Goal: Information Seeking & Learning: Learn about a topic

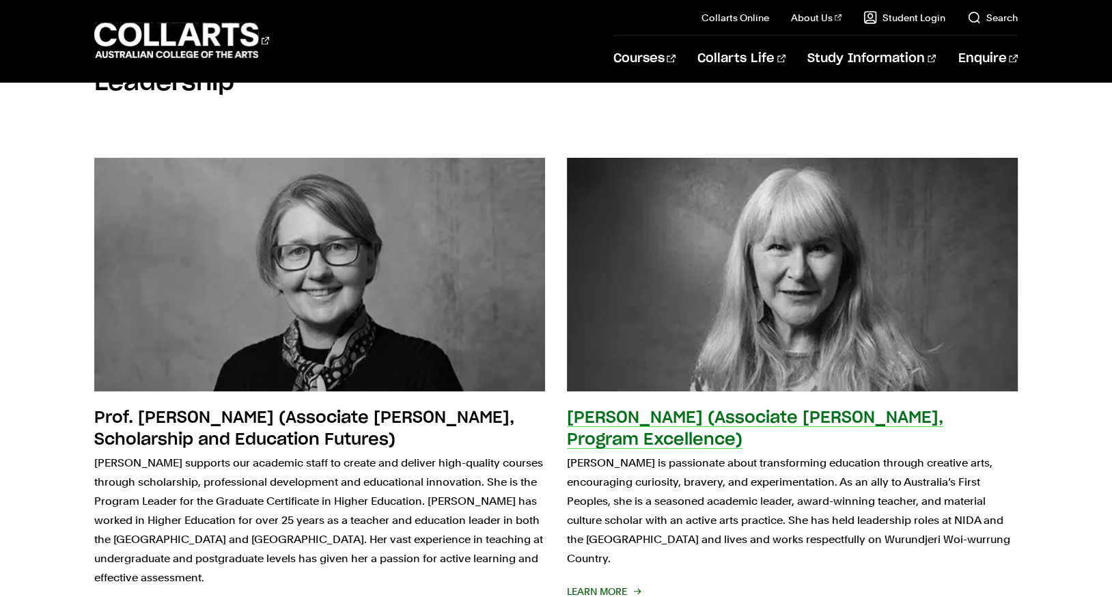
scroll to position [3042, 0]
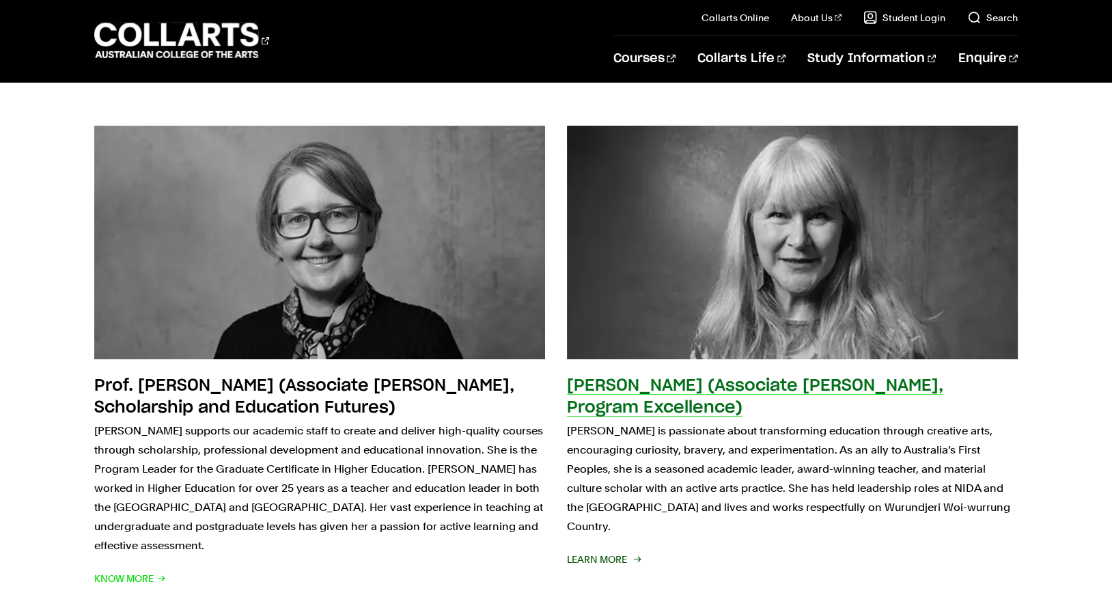
click at [949, 421] on p "Melissa is passionate about transforming education through creative arts, encou…" at bounding box center [792, 478] width 451 height 115
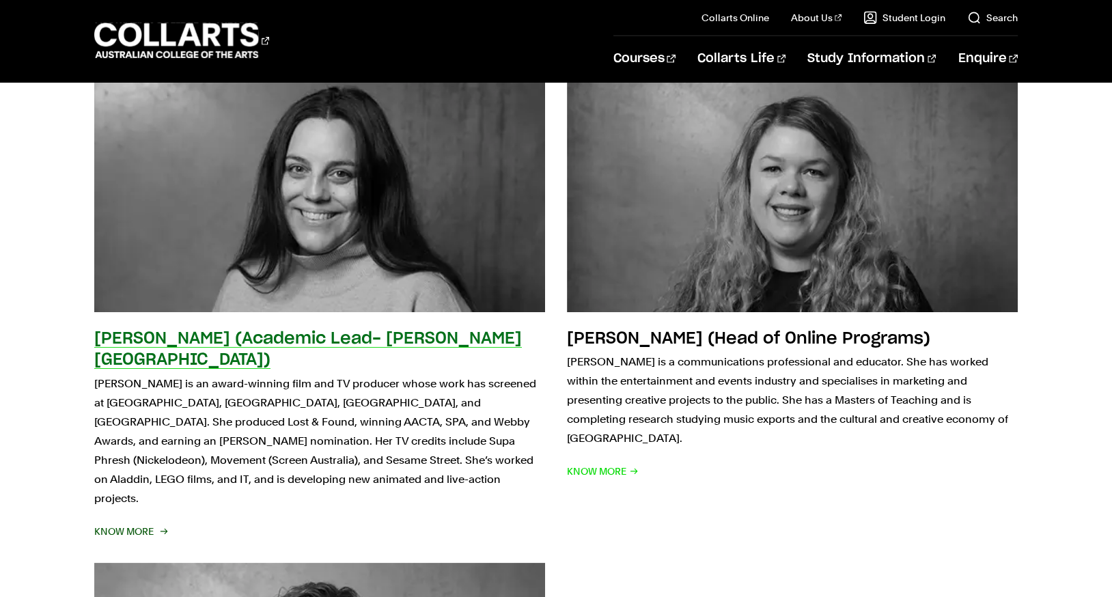
scroll to position [4021, 0]
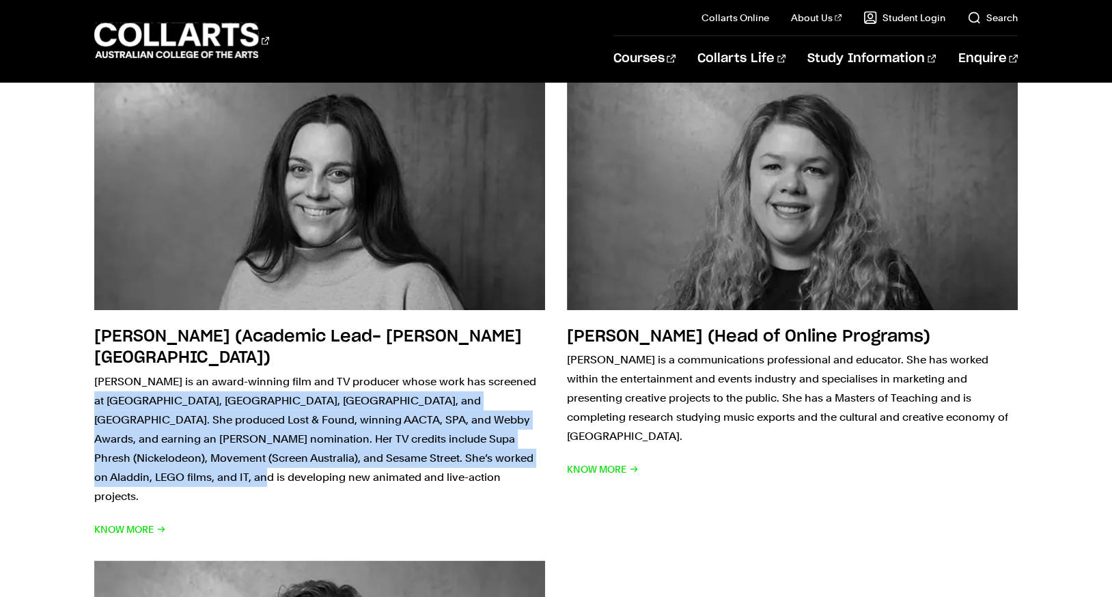
drag, startPoint x: 551, startPoint y: 339, endPoint x: 547, endPoint y: 252, distance: 87.5
click at [547, 251] on section "Prof. Natasha Taylor (Associate Dean, Scholarship and Education Futures) Natash…" at bounding box center [555, 64] width 923 height 1878
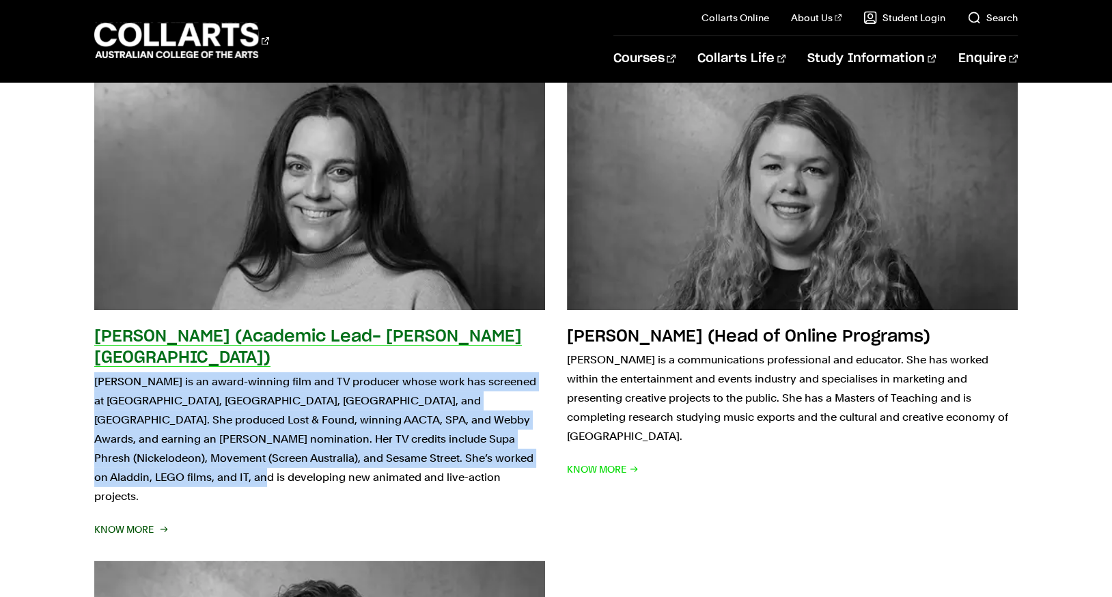
click at [507, 372] on p "Lucy Hayes is an award-winning film and TV producer whose work has screened at …" at bounding box center [319, 439] width 451 height 134
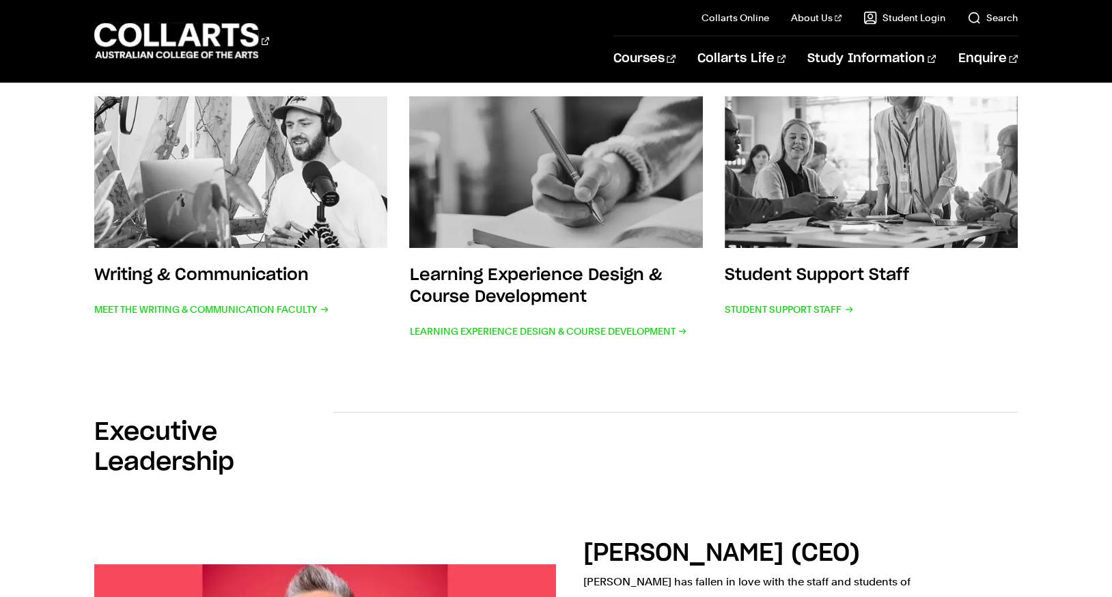
scroll to position [413, 0]
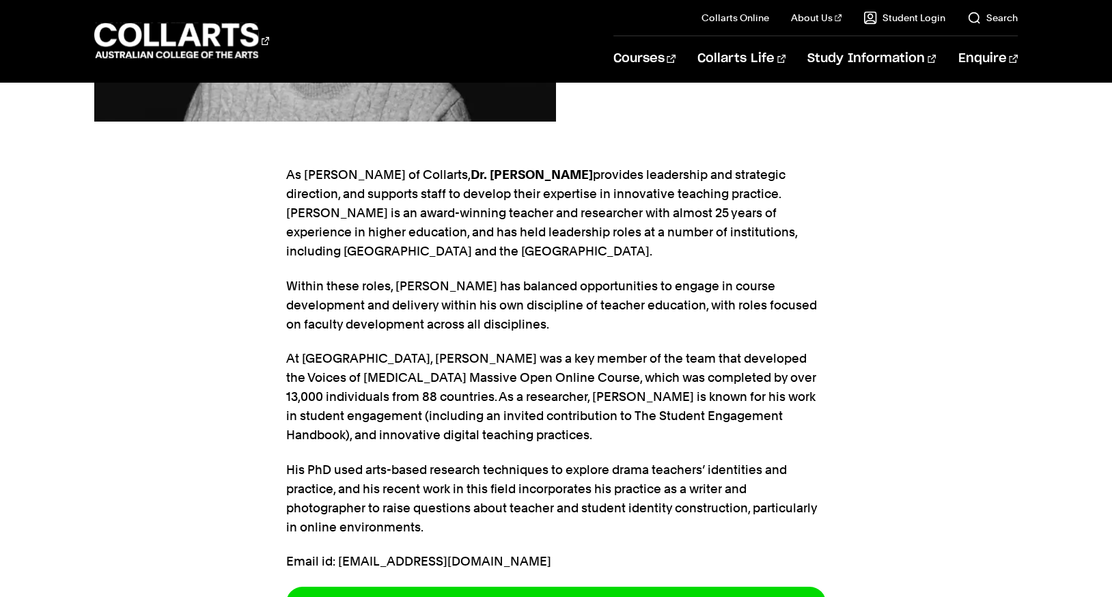
scroll to position [363, 0]
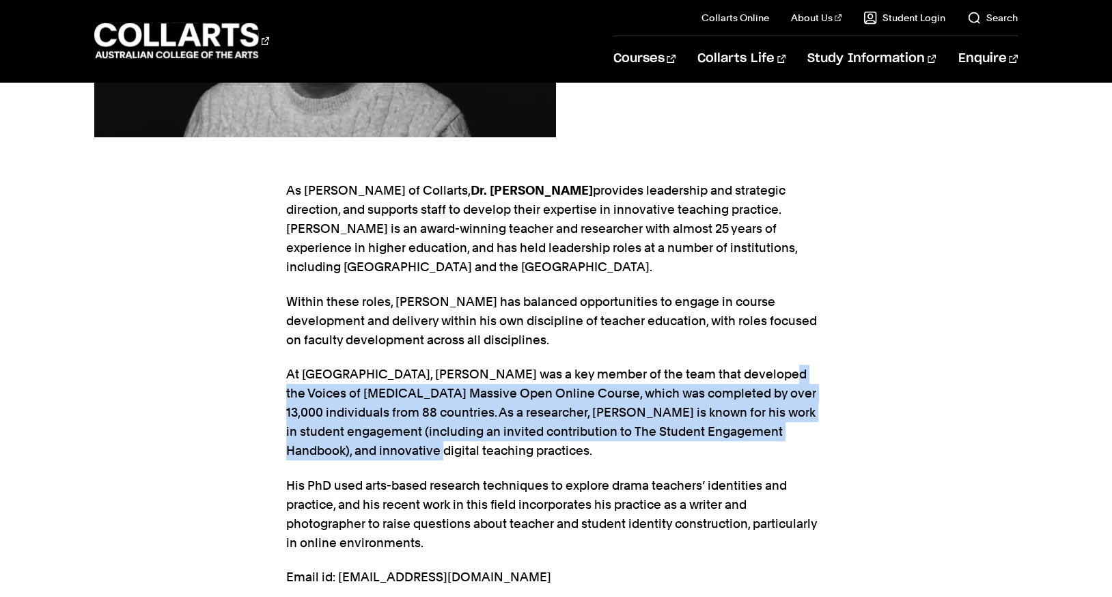
drag, startPoint x: 738, startPoint y: 367, endPoint x: 742, endPoint y: 453, distance: 86.2
click at [742, 454] on p "At Torrens University, Tim was a key member of the team that developed the Voic…" at bounding box center [556, 413] width 540 height 96
click at [742, 453] on p "At Torrens University, Tim was a key member of the team that developed the Voic…" at bounding box center [556, 413] width 540 height 96
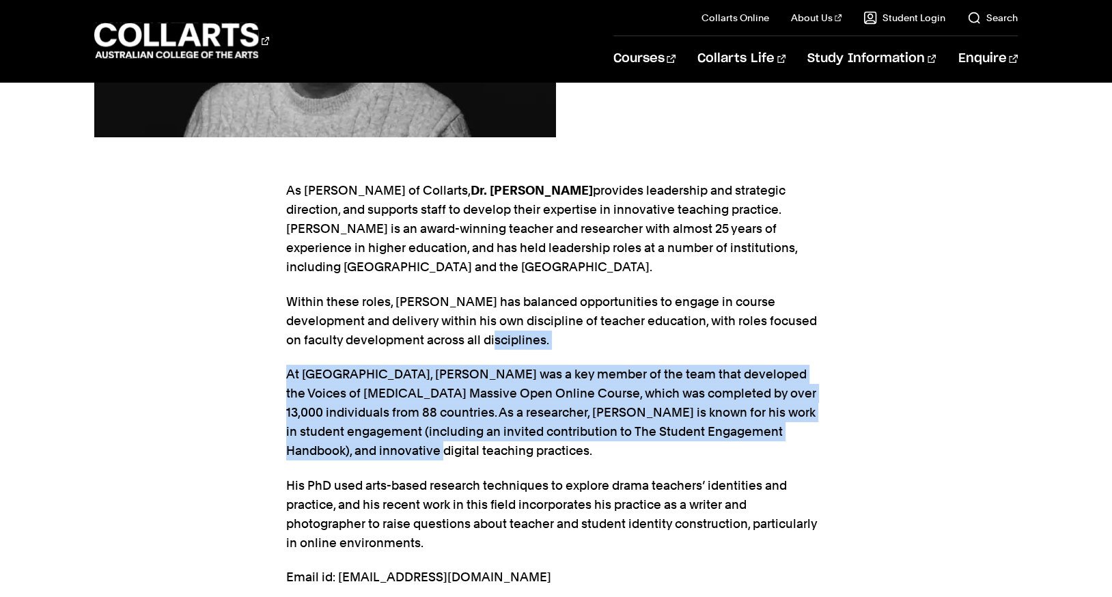
drag, startPoint x: 742, startPoint y: 453, endPoint x: 733, endPoint y: 331, distance: 122.0
click at [733, 331] on section "As Dean of Collarts, Dr. Tim provides leadership and strategic direction, and s…" at bounding box center [556, 415] width 540 height 512
click at [708, 430] on p "At Torrens University, Tim was a key member of the team that developed the Voic…" at bounding box center [556, 413] width 540 height 96
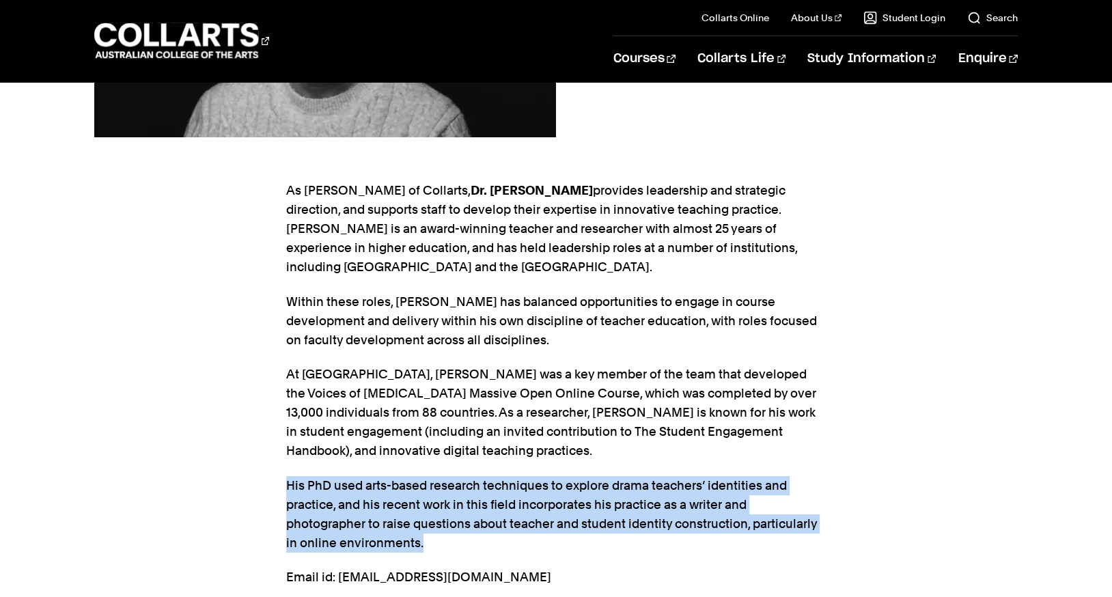
drag, startPoint x: 697, startPoint y: 547, endPoint x: 698, endPoint y: 473, distance: 74.5
click at [698, 473] on section "As Dean of Collarts, Dr. Tim provides leadership and strategic direction, and s…" at bounding box center [556, 415] width 540 height 512
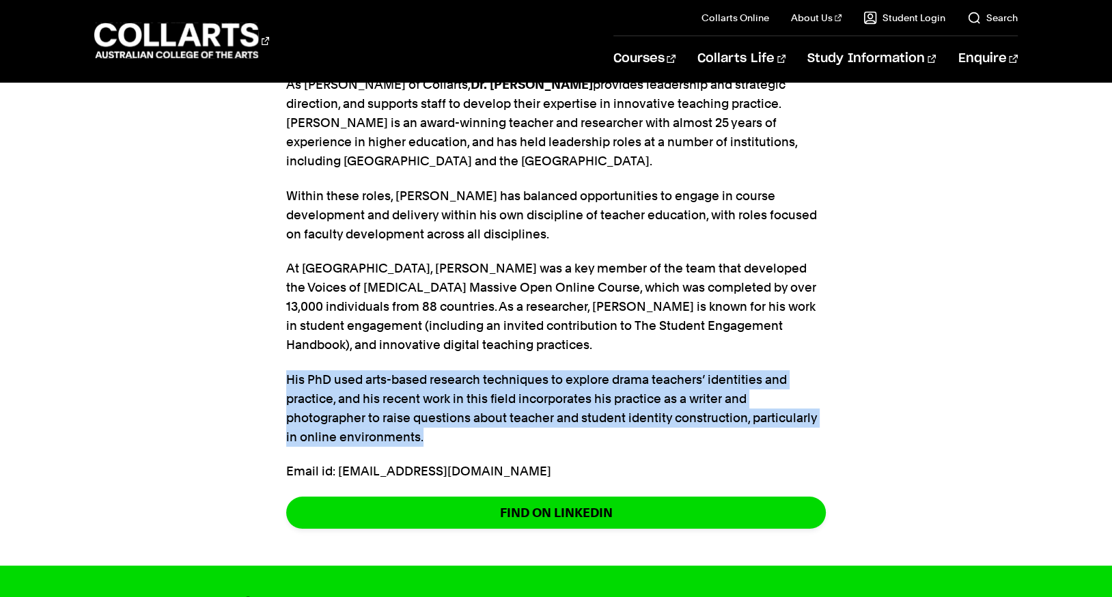
scroll to position [481, 0]
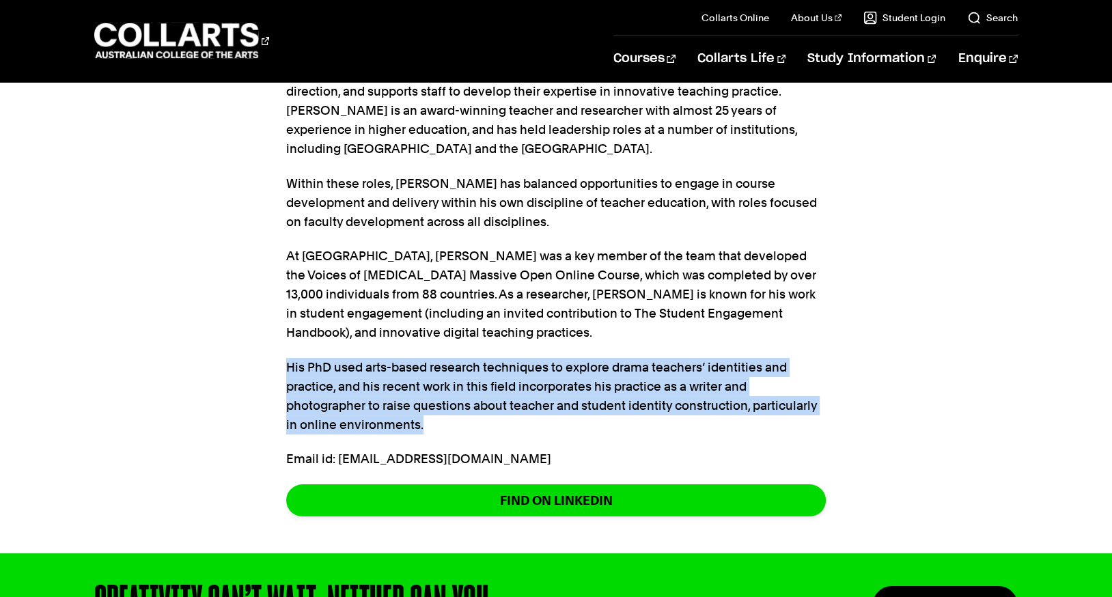
click at [677, 417] on p "His PhD used arts-based research techniques to explore drama teachers’ identiti…" at bounding box center [556, 396] width 540 height 76
drag, startPoint x: 677, startPoint y: 417, endPoint x: 683, endPoint y: 345, distance: 72.7
click at [683, 345] on section "As Dean of Collarts, Dr. Tim provides leadership and strategic direction, and s…" at bounding box center [556, 297] width 540 height 512
drag, startPoint x: 655, startPoint y: 422, endPoint x: 658, endPoint y: 363, distance: 58.8
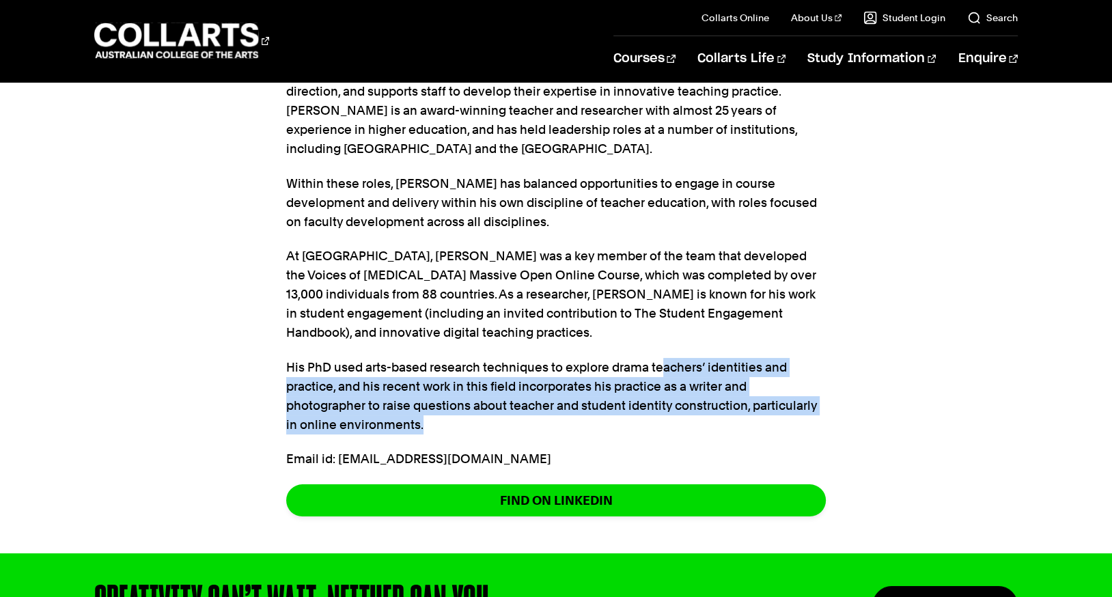
click at [658, 363] on p "His PhD used arts-based research techniques to explore drama teachers’ identiti…" at bounding box center [556, 396] width 540 height 76
click at [668, 359] on p "His PhD used arts-based research techniques to explore drama teachers’ identiti…" at bounding box center [556, 396] width 540 height 76
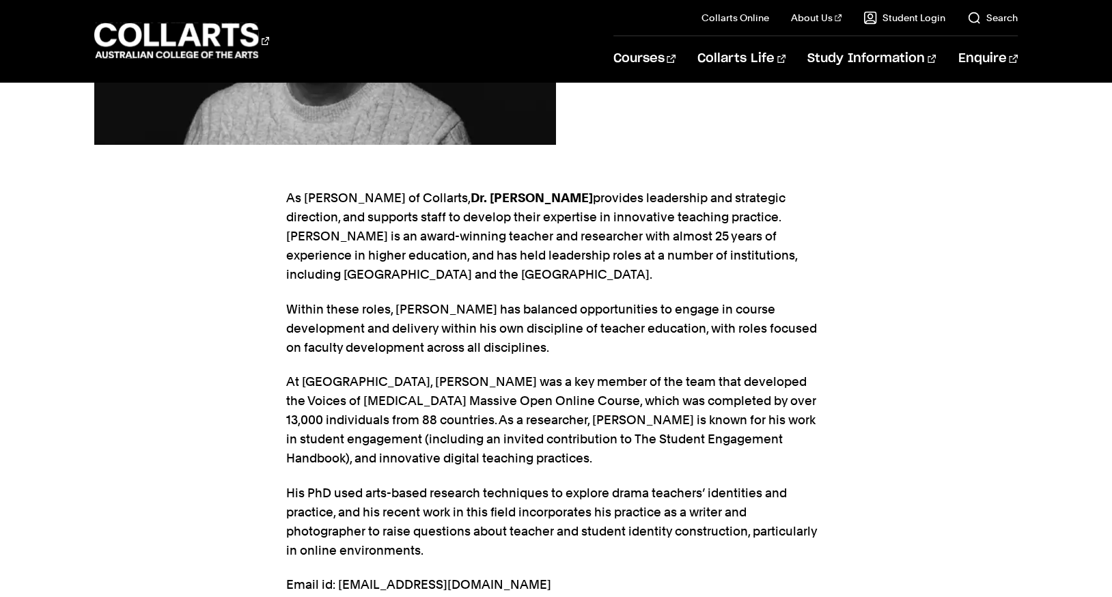
scroll to position [345, 0]
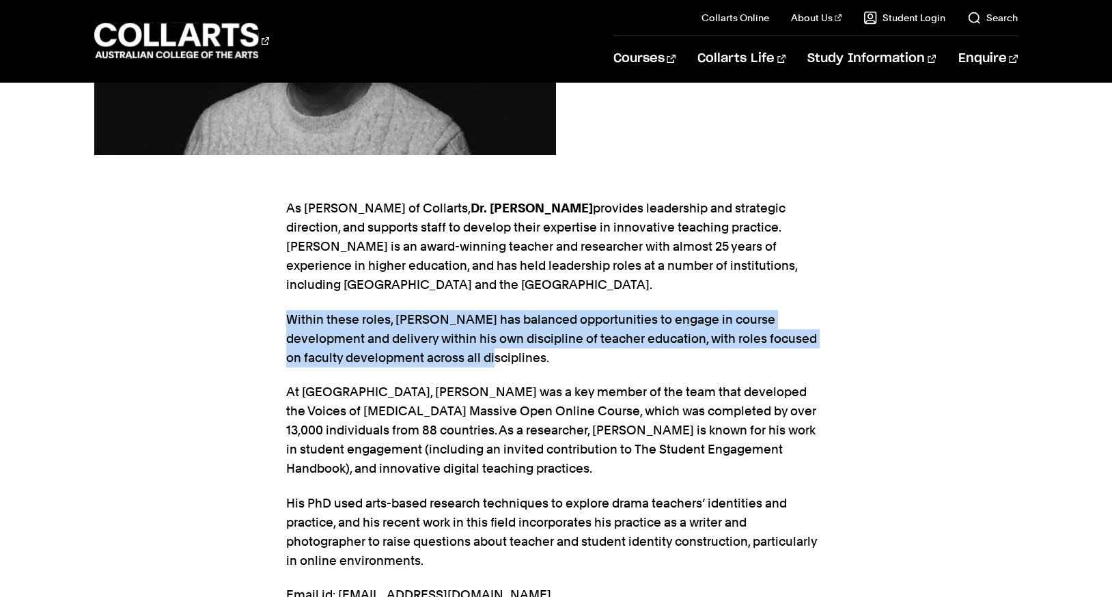
drag, startPoint x: 611, startPoint y: 361, endPoint x: 620, endPoint y: 302, distance: 59.5
click at [620, 302] on section "As Dean of Collarts, Dr. Tim provides leadership and strategic direction, and s…" at bounding box center [556, 433] width 540 height 512
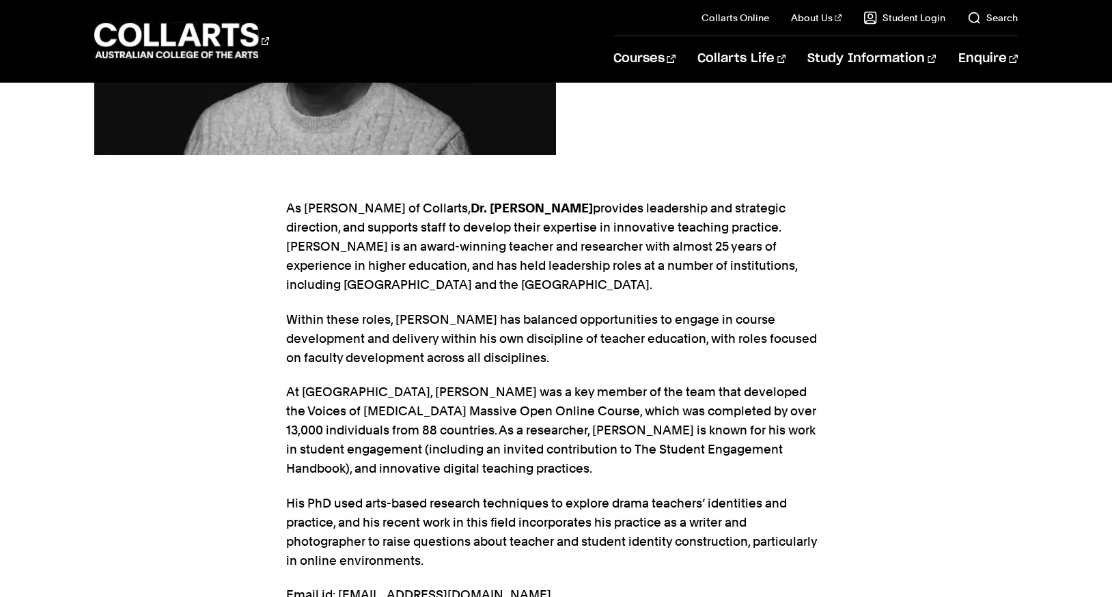
drag, startPoint x: 587, startPoint y: 290, endPoint x: 604, endPoint y: 206, distance: 85.7
click at [604, 206] on p "As Dean of Collarts, Dr. Tim provides leadership and strategic direction, and s…" at bounding box center [556, 247] width 540 height 96
click at [598, 272] on p "As Dean of Collarts, Dr. Tim provides leadership and strategic direction, and s…" at bounding box center [556, 247] width 540 height 96
drag, startPoint x: 594, startPoint y: 278, endPoint x: 598, endPoint y: 208, distance: 69.8
click at [598, 208] on p "As Dean of Collarts, Dr. Tim provides leadership and strategic direction, and s…" at bounding box center [556, 247] width 540 height 96
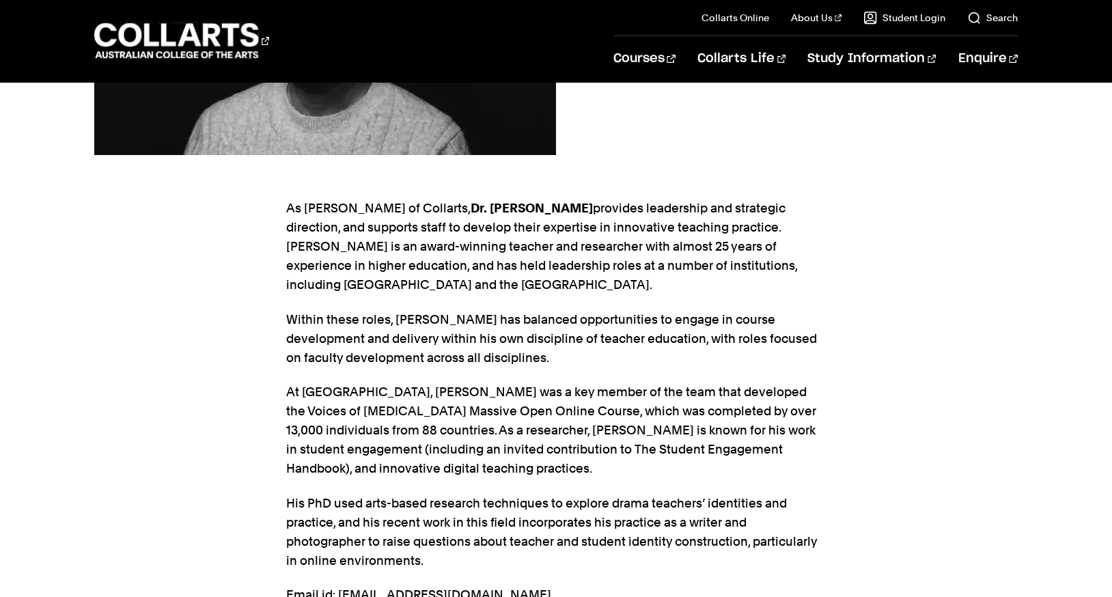
click at [593, 238] on p "As Dean of Collarts, Dr. Tim provides leadership and strategic direction, and s…" at bounding box center [556, 247] width 540 height 96
click at [533, 337] on p "Within these roles, Tim has balanced opportunities to engage in course developm…" at bounding box center [556, 338] width 540 height 57
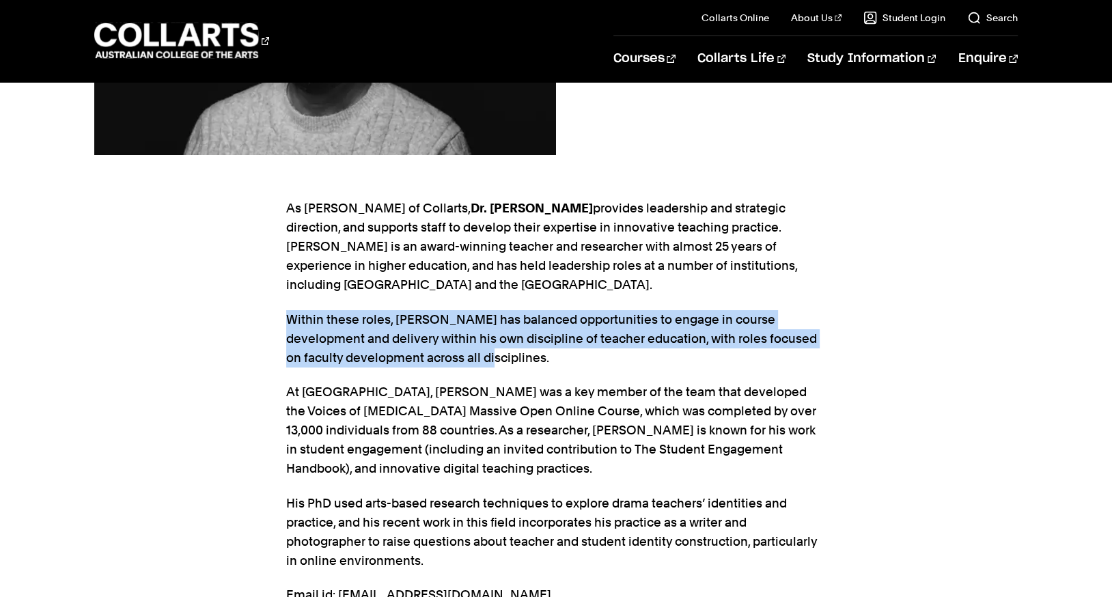
drag, startPoint x: 540, startPoint y: 305, endPoint x: 535, endPoint y: 350, distance: 46.0
click at [535, 350] on section "As Dean of Collarts, Dr. Tim provides leadership and strategic direction, and s…" at bounding box center [556, 433] width 540 height 512
click at [535, 350] on p "Within these roles, Tim has balanced opportunities to engage in course developm…" at bounding box center [556, 338] width 540 height 57
drag, startPoint x: 535, startPoint y: 350, endPoint x: 535, endPoint y: 303, distance: 47.1
click at [535, 303] on section "As Dean of Collarts, Dr. Tim provides leadership and strategic direction, and s…" at bounding box center [556, 433] width 540 height 512
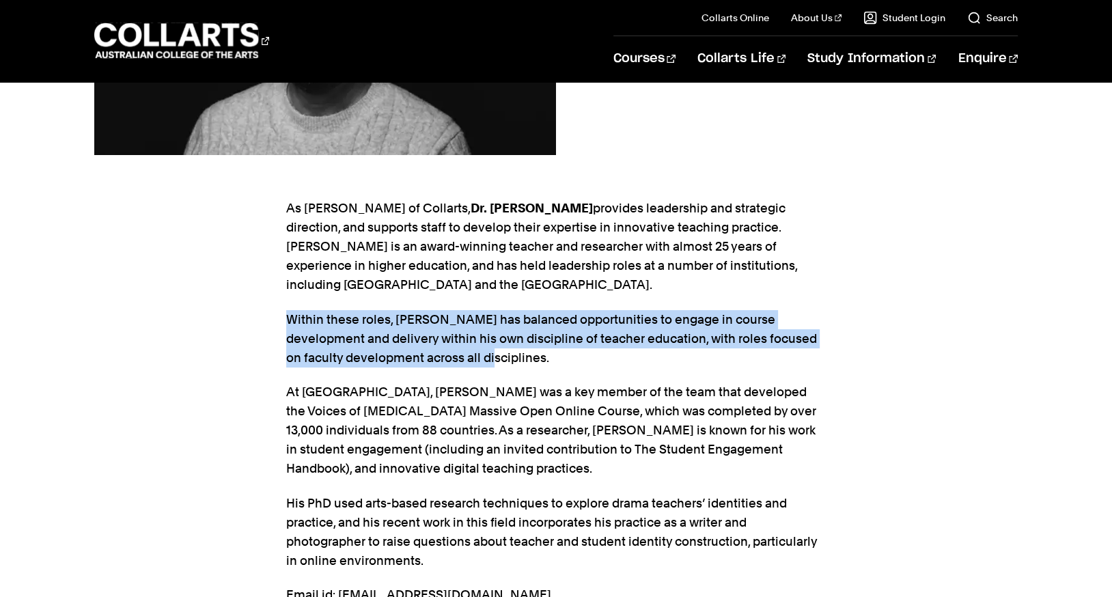
click at [535, 303] on section "As Dean of Collarts, Dr. Tim provides leadership and strategic direction, and s…" at bounding box center [556, 433] width 540 height 512
drag, startPoint x: 512, startPoint y: 354, endPoint x: 514, endPoint y: 287, distance: 67.0
click at [514, 287] on section "As Dean of Collarts, Dr. Tim provides leadership and strategic direction, and s…" at bounding box center [556, 433] width 540 height 512
click at [512, 297] on section "As Dean of Collarts, Dr. Tim provides leadership and strategic direction, and s…" at bounding box center [556, 433] width 540 height 512
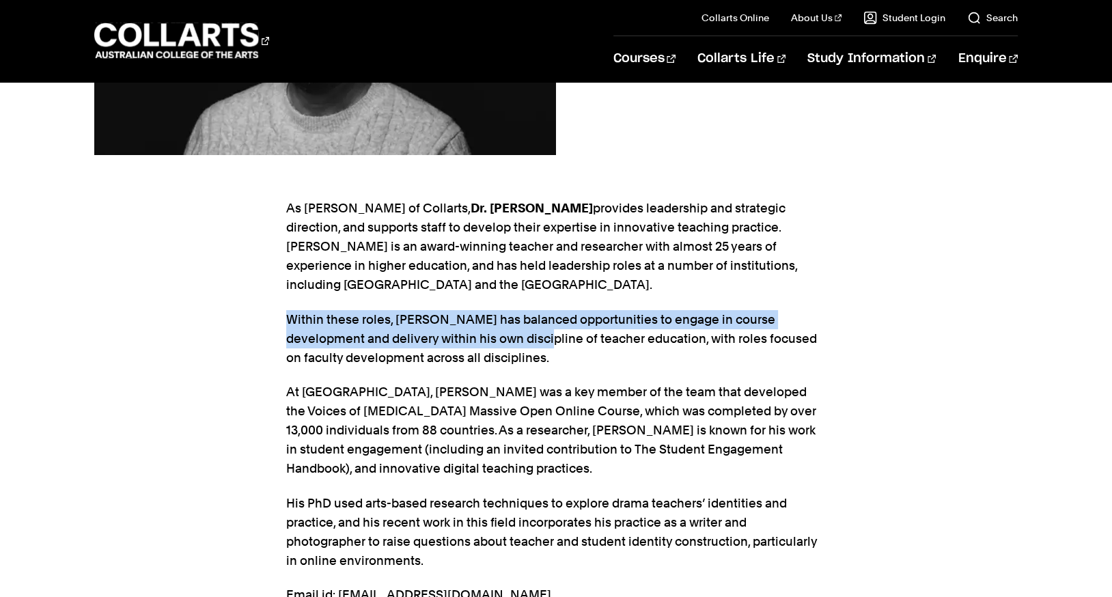
drag, startPoint x: 495, startPoint y: 345, endPoint x: 531, endPoint y: 296, distance: 61.5
click at [531, 296] on section "As Dean of Collarts, Dr. Tim provides leadership and strategic direction, and s…" at bounding box center [556, 433] width 540 height 512
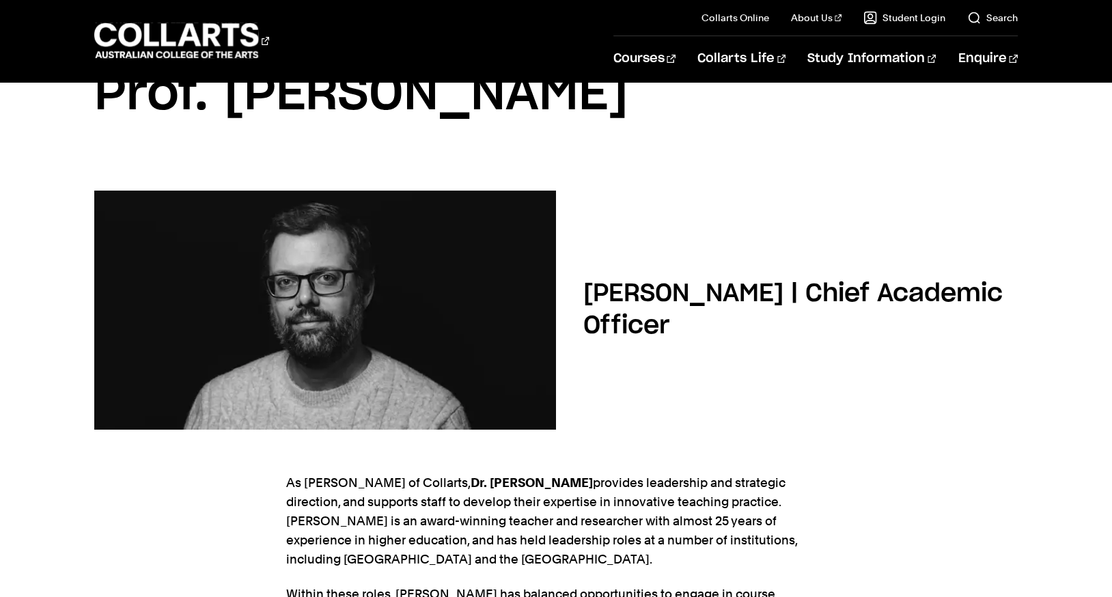
scroll to position [0, 0]
